Goal: Task Accomplishment & Management: Manage account settings

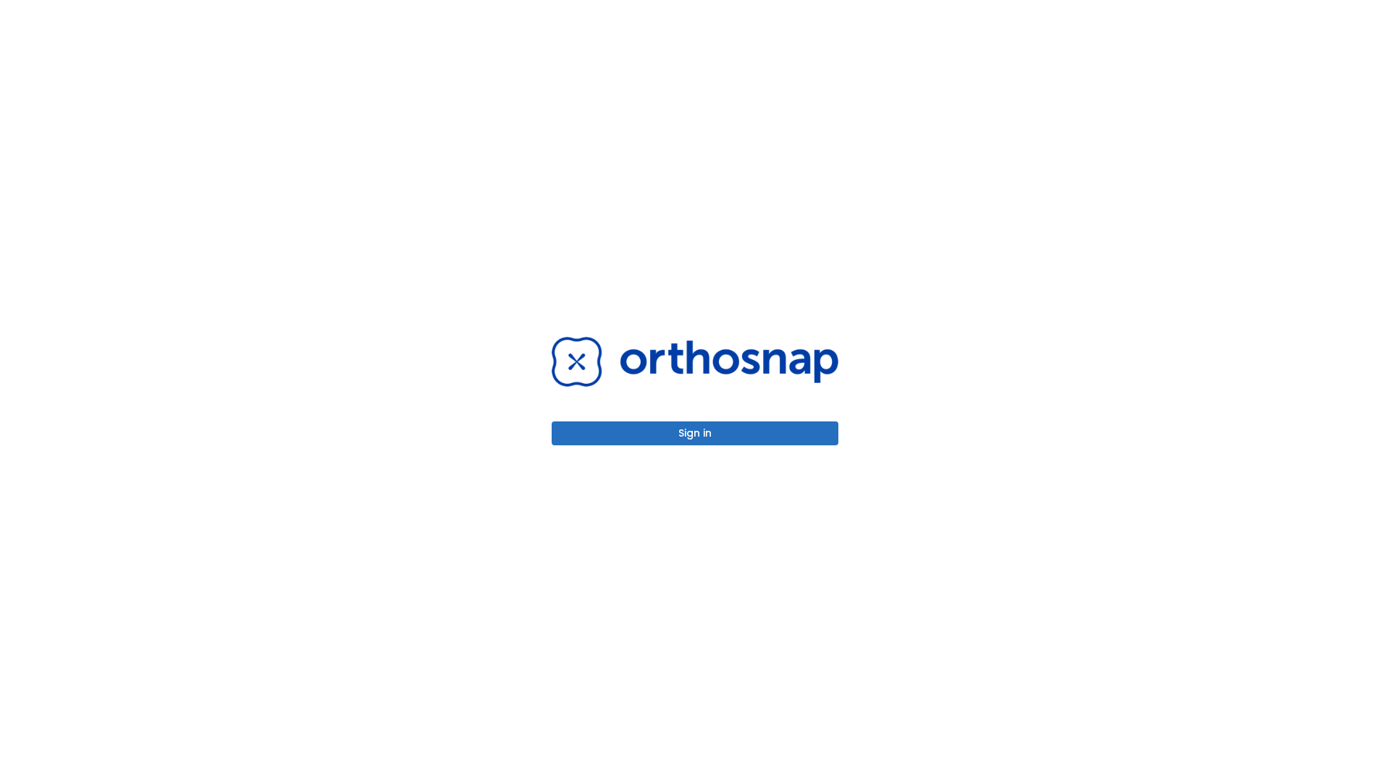
click at [695, 433] on button "Sign in" at bounding box center [695, 433] width 287 height 24
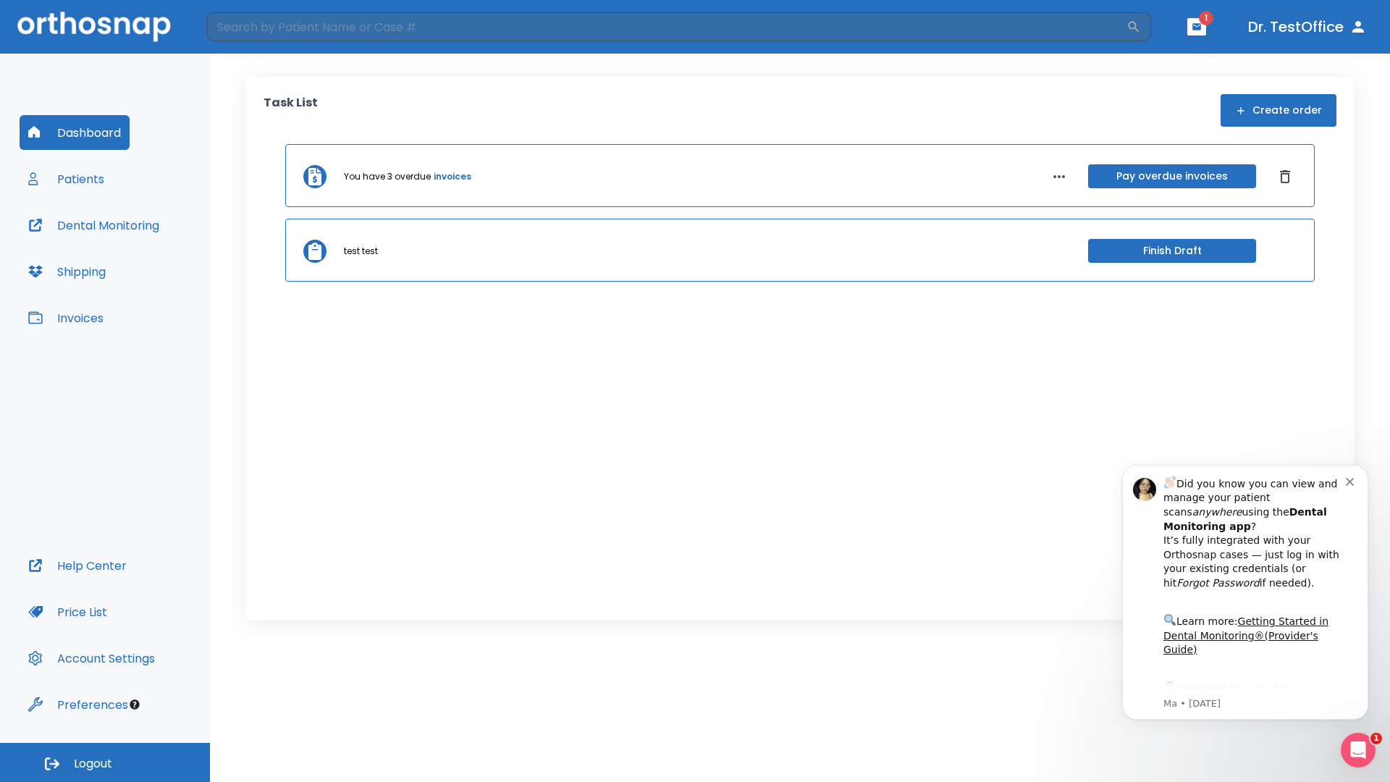
click at [105, 763] on span "Logout" at bounding box center [93, 764] width 38 height 16
